Goal: Navigation & Orientation: Find specific page/section

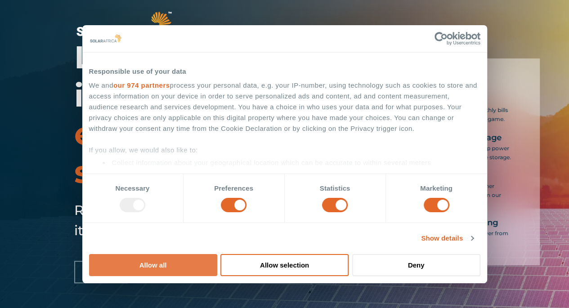
click at [217, 254] on button "Allow all" at bounding box center [153, 265] width 128 height 22
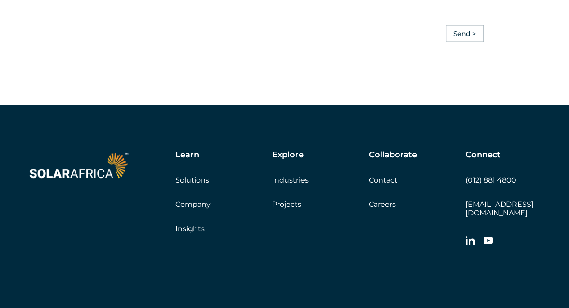
scroll to position [2654, 0]
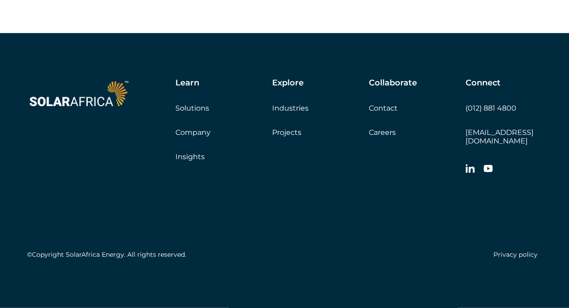
click at [286, 113] on link "Industries" at bounding box center [290, 108] width 36 height 9
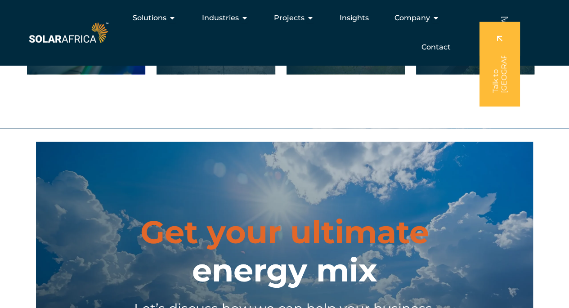
scroll to position [613, 0]
